Goal: Feedback & Contribution: Submit feedback/report problem

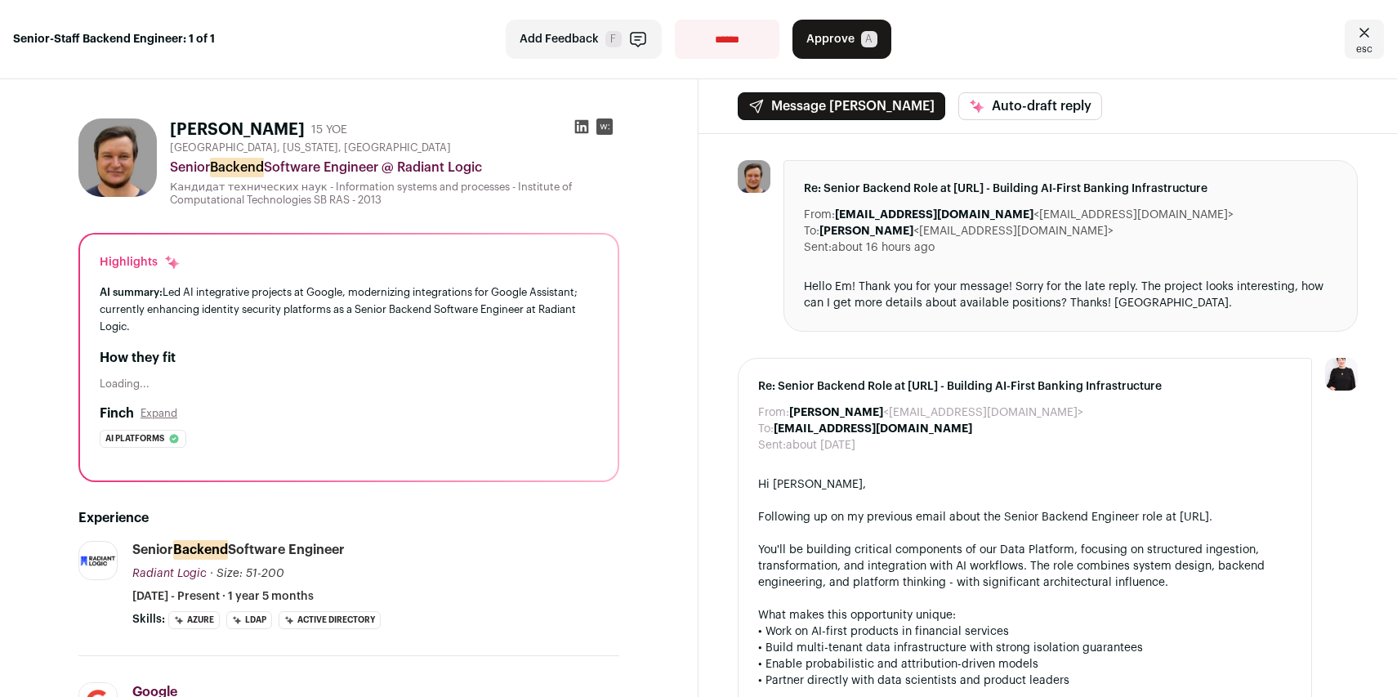
click at [577, 120] on icon at bounding box center [582, 127] width 14 height 14
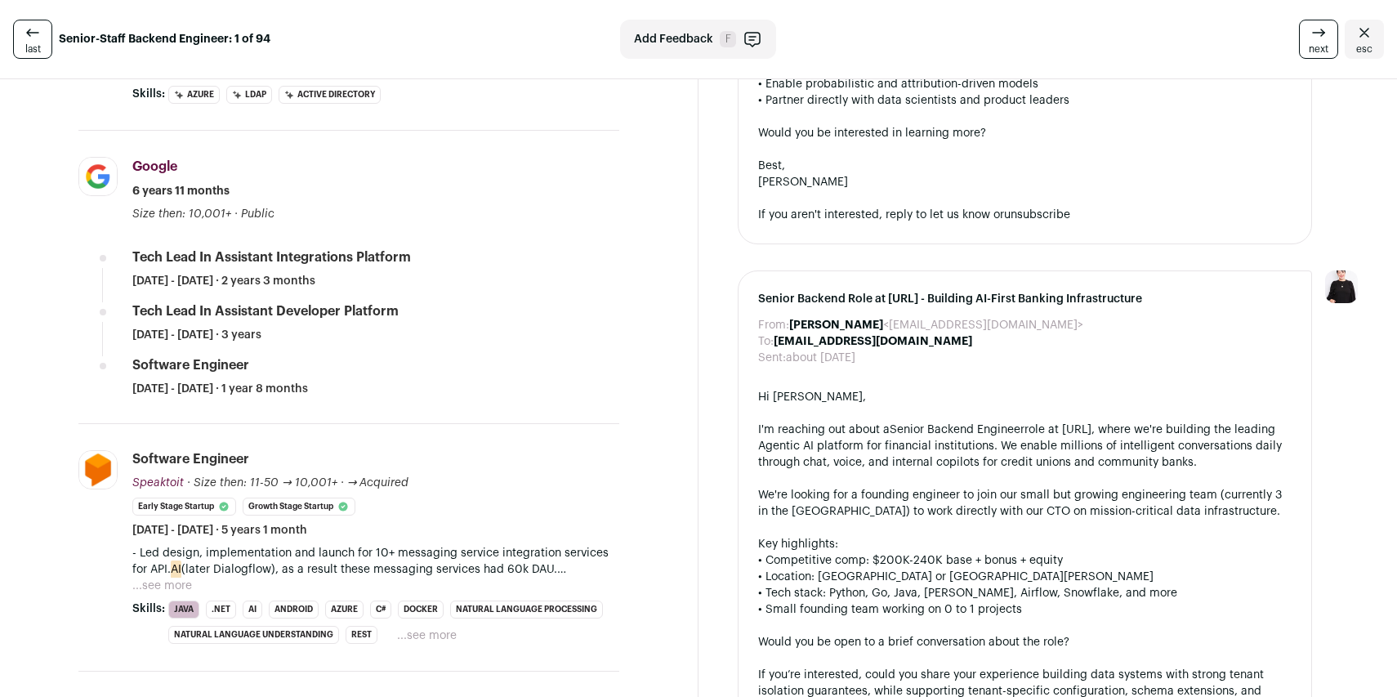
scroll to position [531, 0]
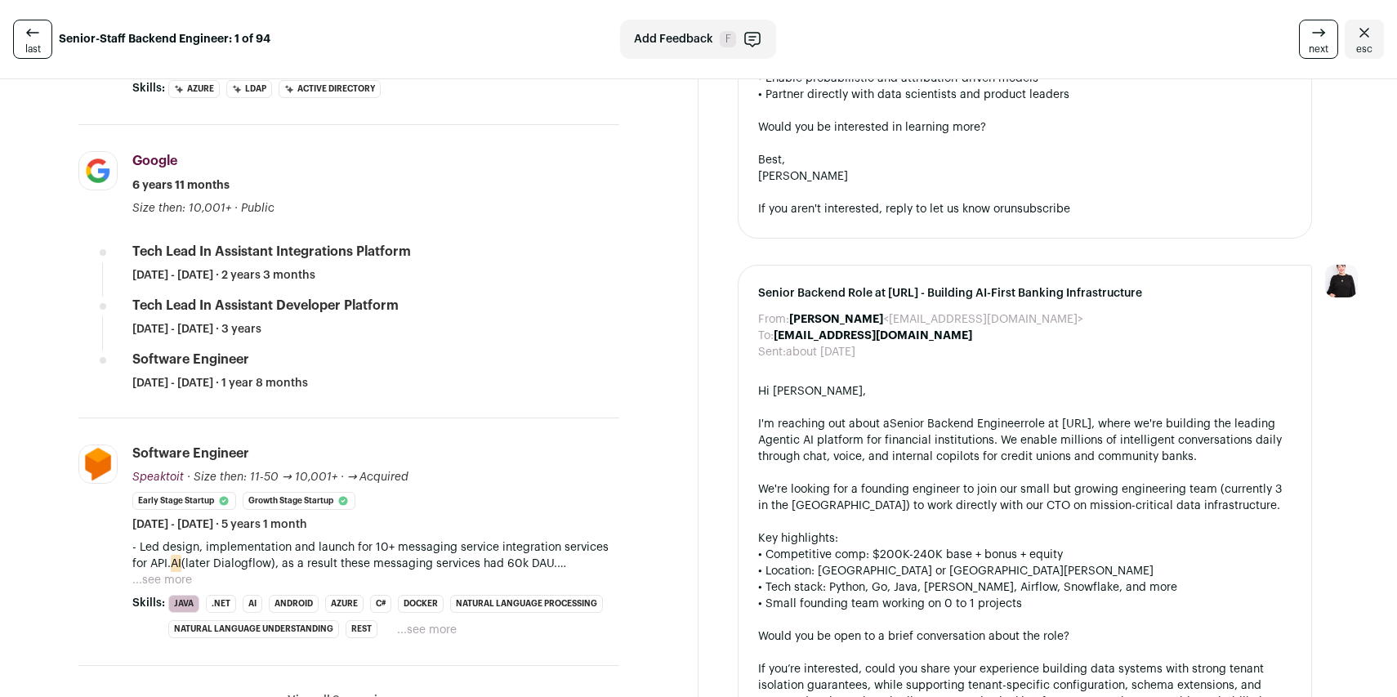
click at [687, 26] on button "Add Feedback F" at bounding box center [698, 39] width 156 height 39
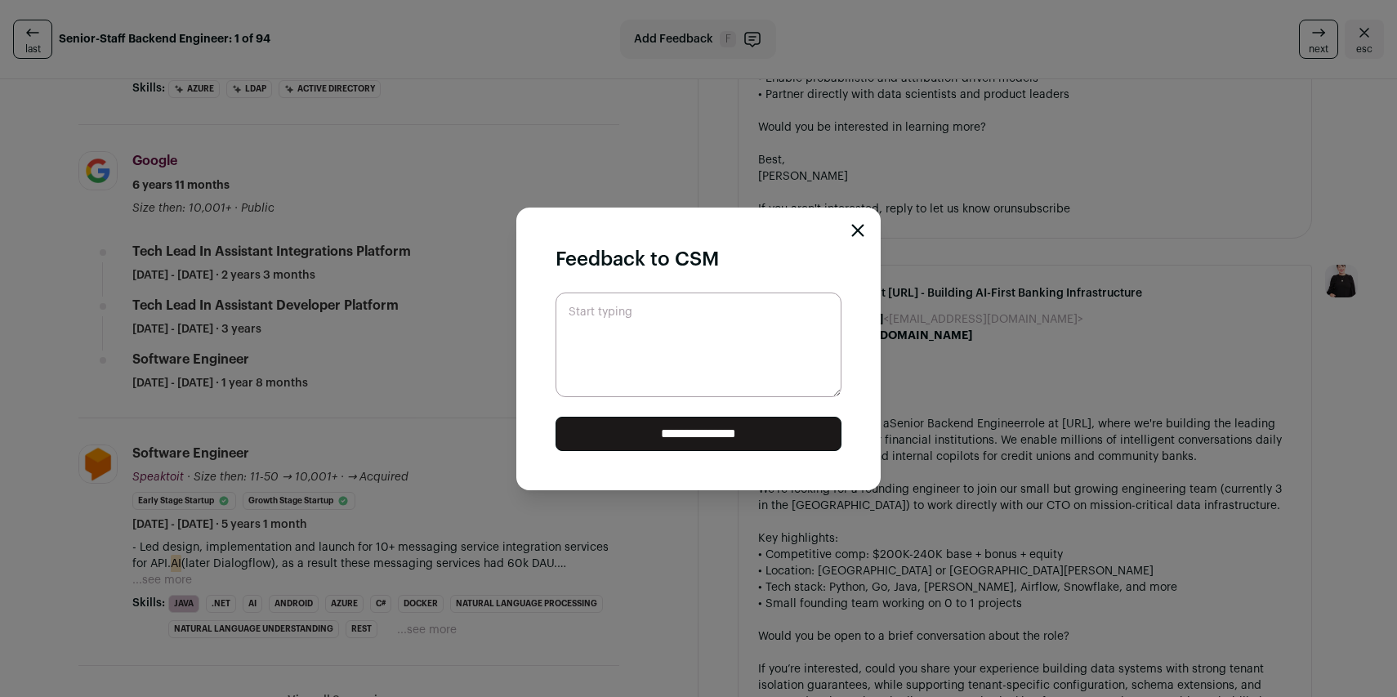
click at [633, 339] on textarea "Start typing" at bounding box center [699, 345] width 286 height 105
click at [857, 233] on icon "Close modal" at bounding box center [858, 230] width 13 height 13
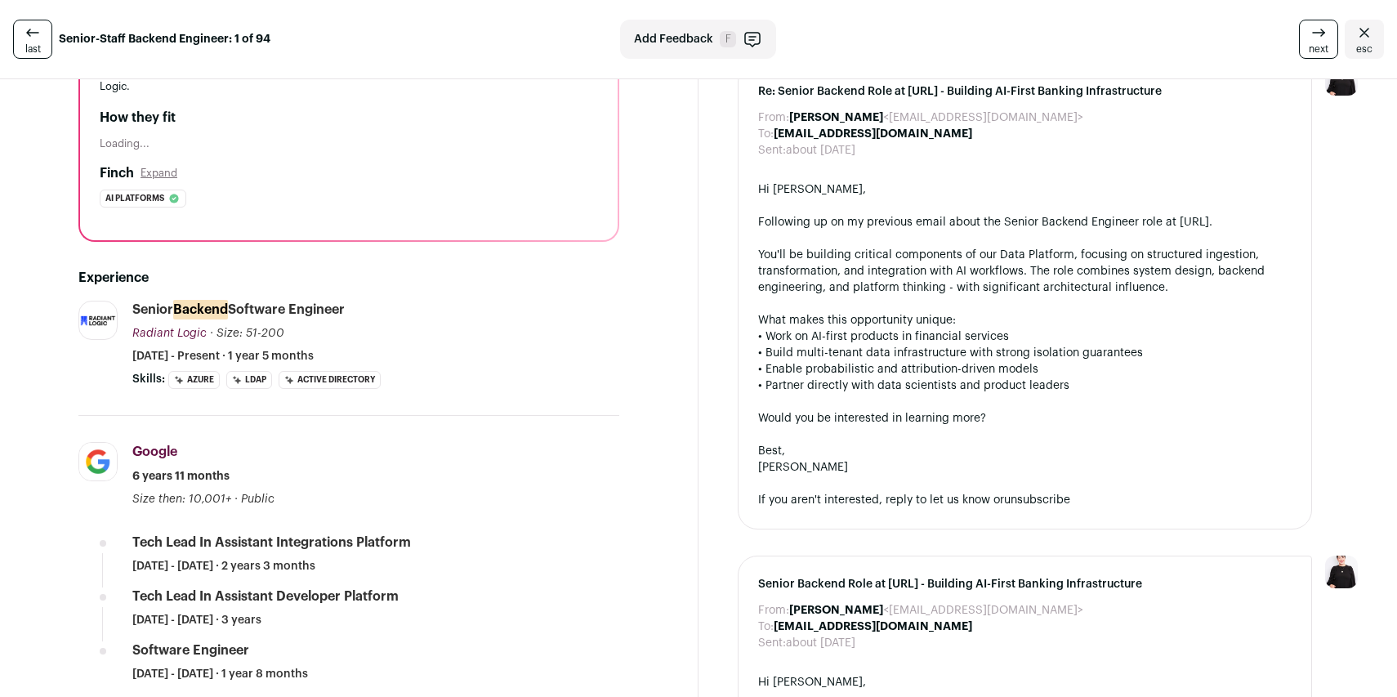
scroll to position [0, 0]
